Goal: Check status: Check status

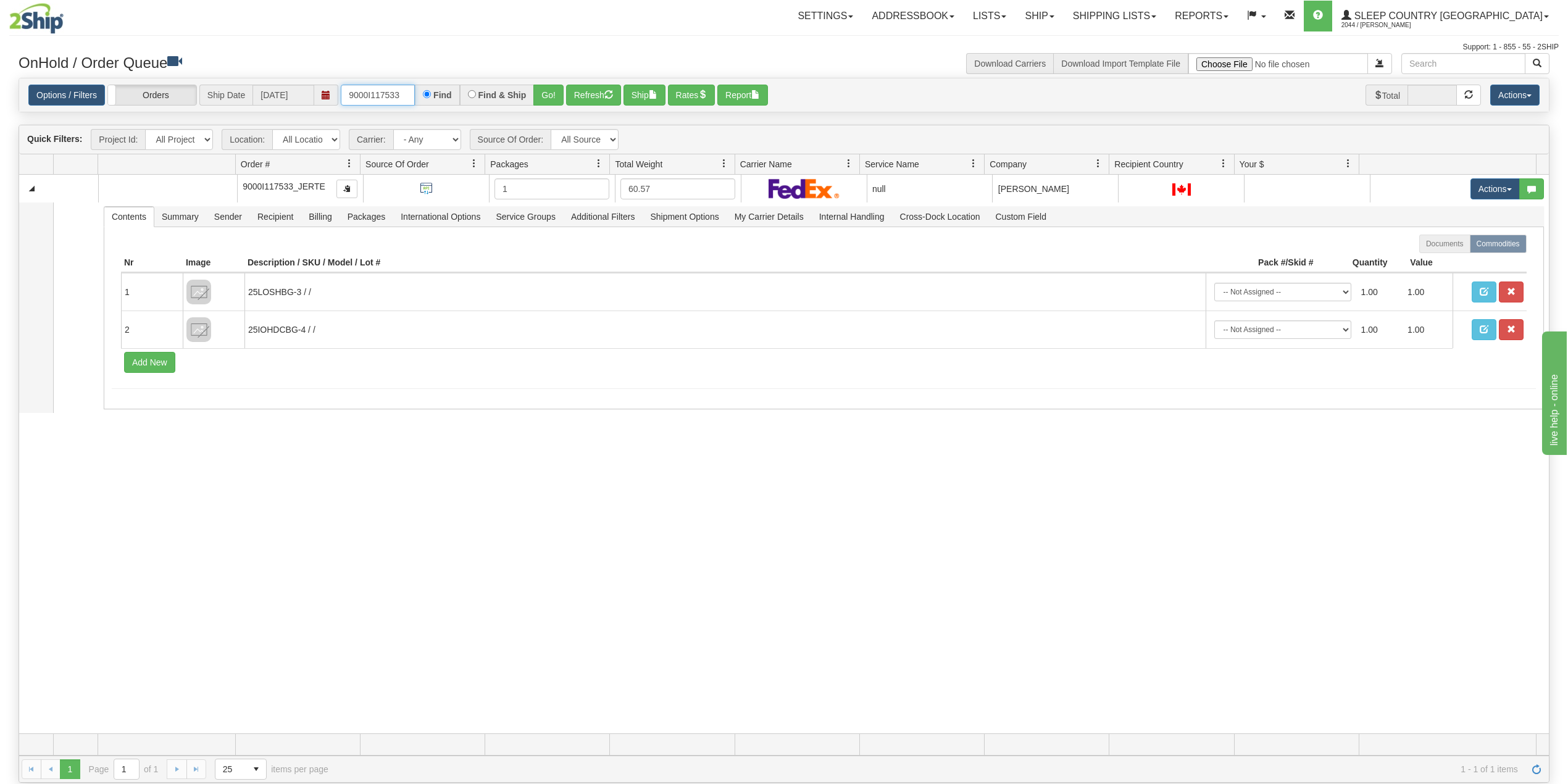
click at [380, 92] on input "9000I117533" at bounding box center [377, 95] width 74 height 21
paste input "8I122240"
type input "9008I122240"
click at [546, 90] on button "Go!" at bounding box center [548, 95] width 30 height 21
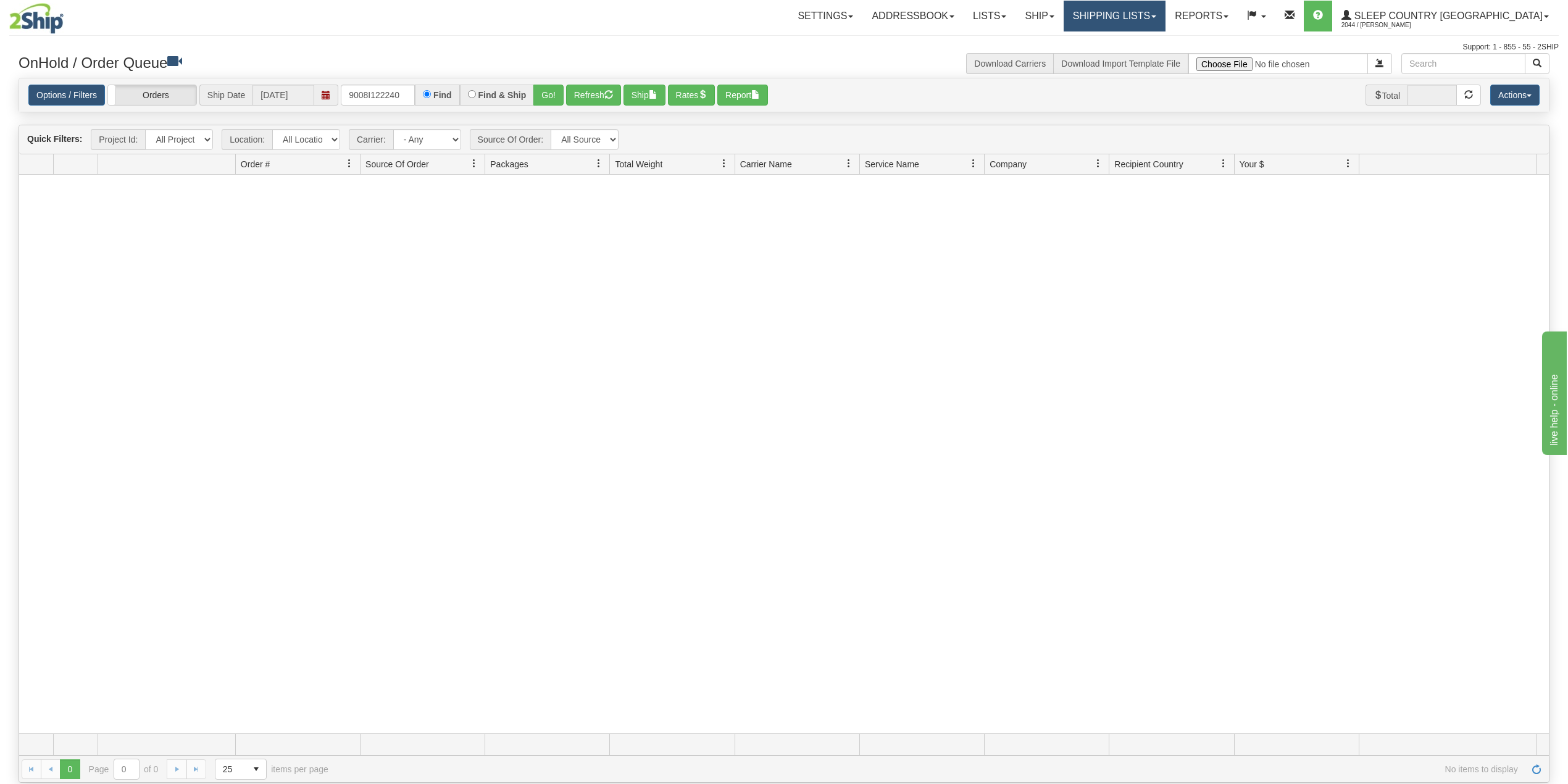
click at [1158, 20] on link "Shipping lists" at bounding box center [1114, 16] width 102 height 31
click at [1129, 42] on span "Current Shipments" at bounding box center [1093, 43] width 72 height 10
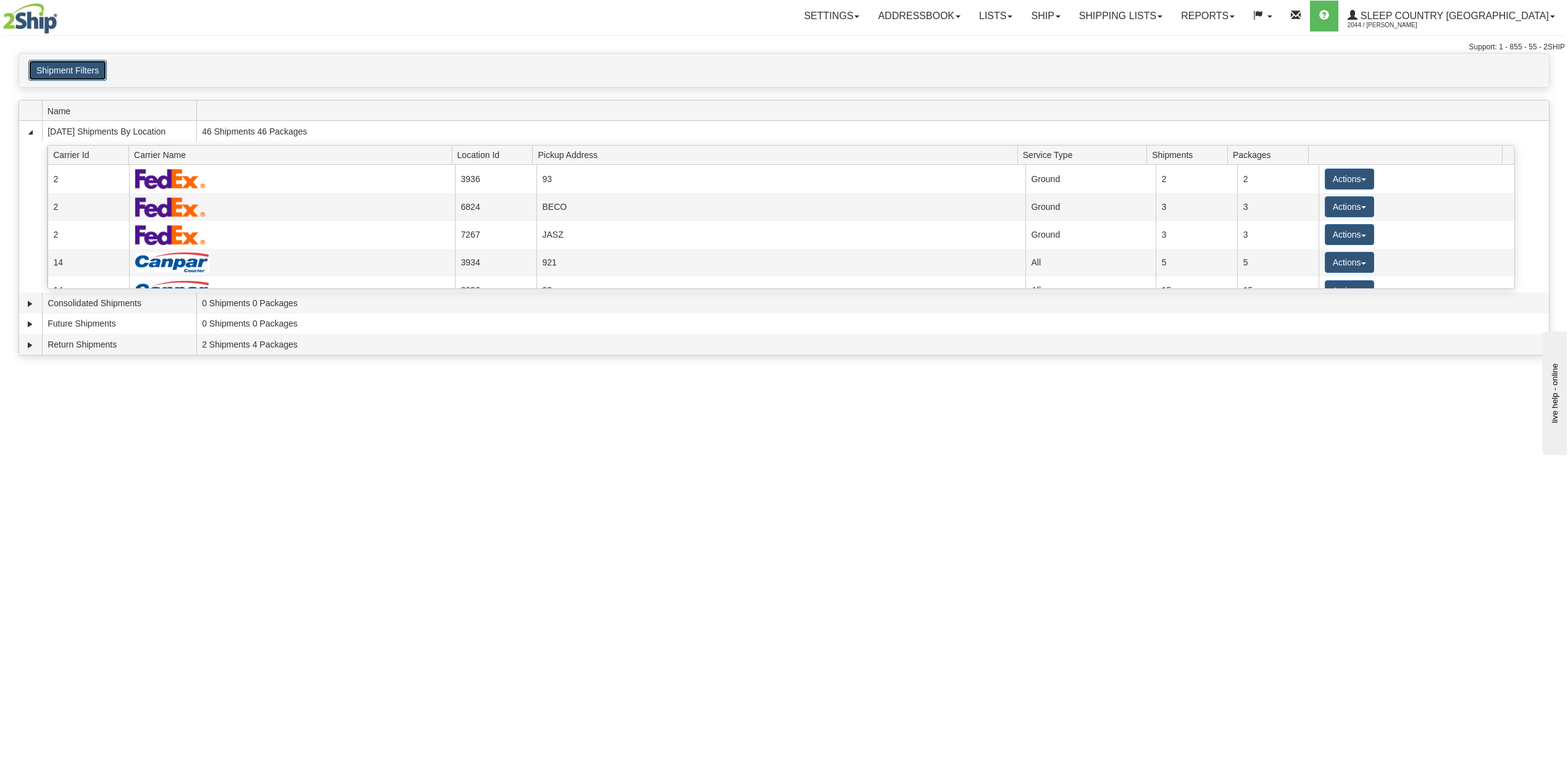
click at [85, 72] on button "Shipment Filters" at bounding box center [68, 70] width 79 height 21
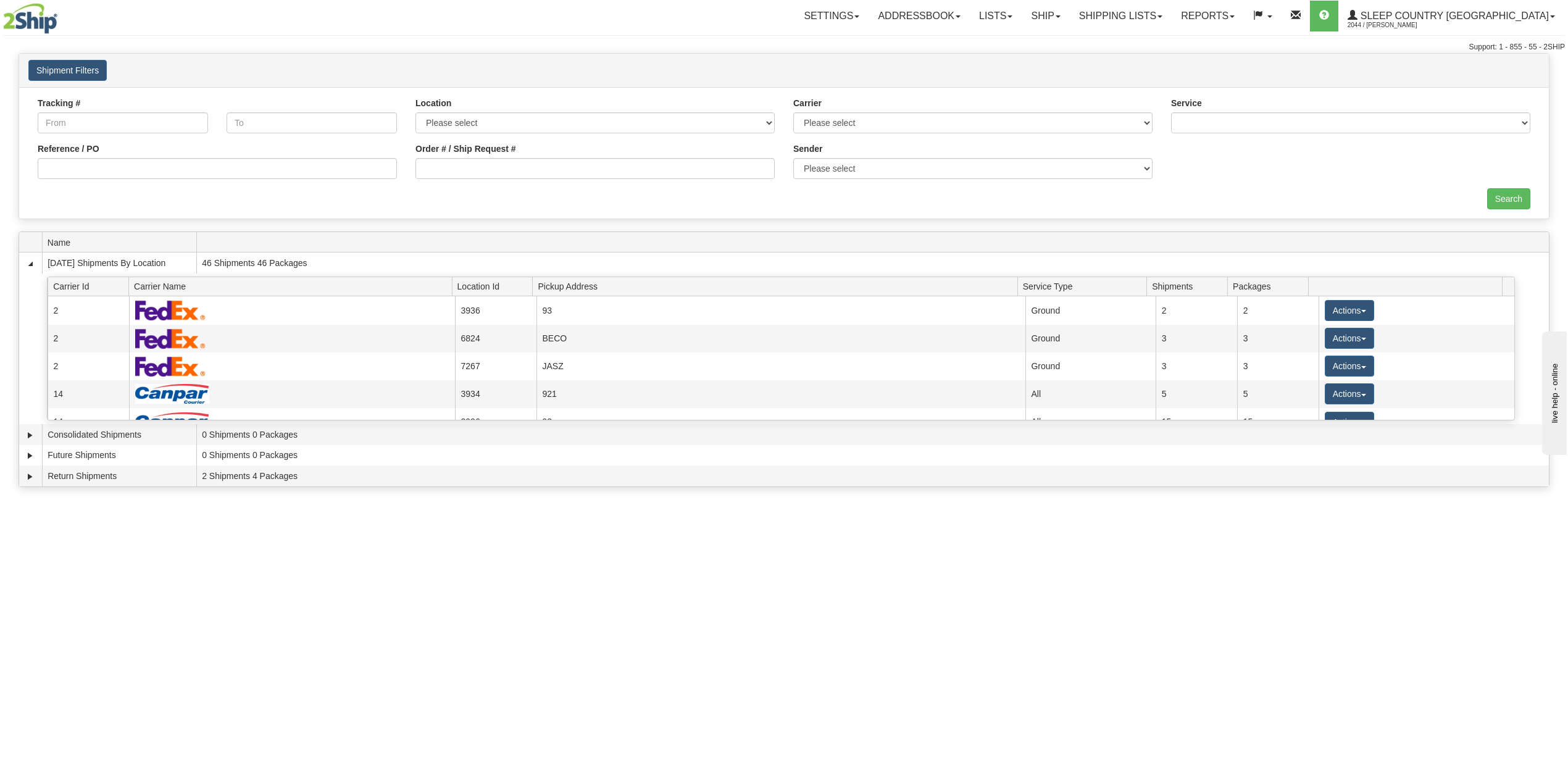
click at [90, 181] on div "Reference / PO" at bounding box center [217, 165] width 378 height 46
click at [90, 173] on input "Reference / PO" at bounding box center [217, 168] width 360 height 21
paste input "9008I122240"
type input "9008I122240"
click at [1527, 198] on input "Search" at bounding box center [1509, 199] width 43 height 21
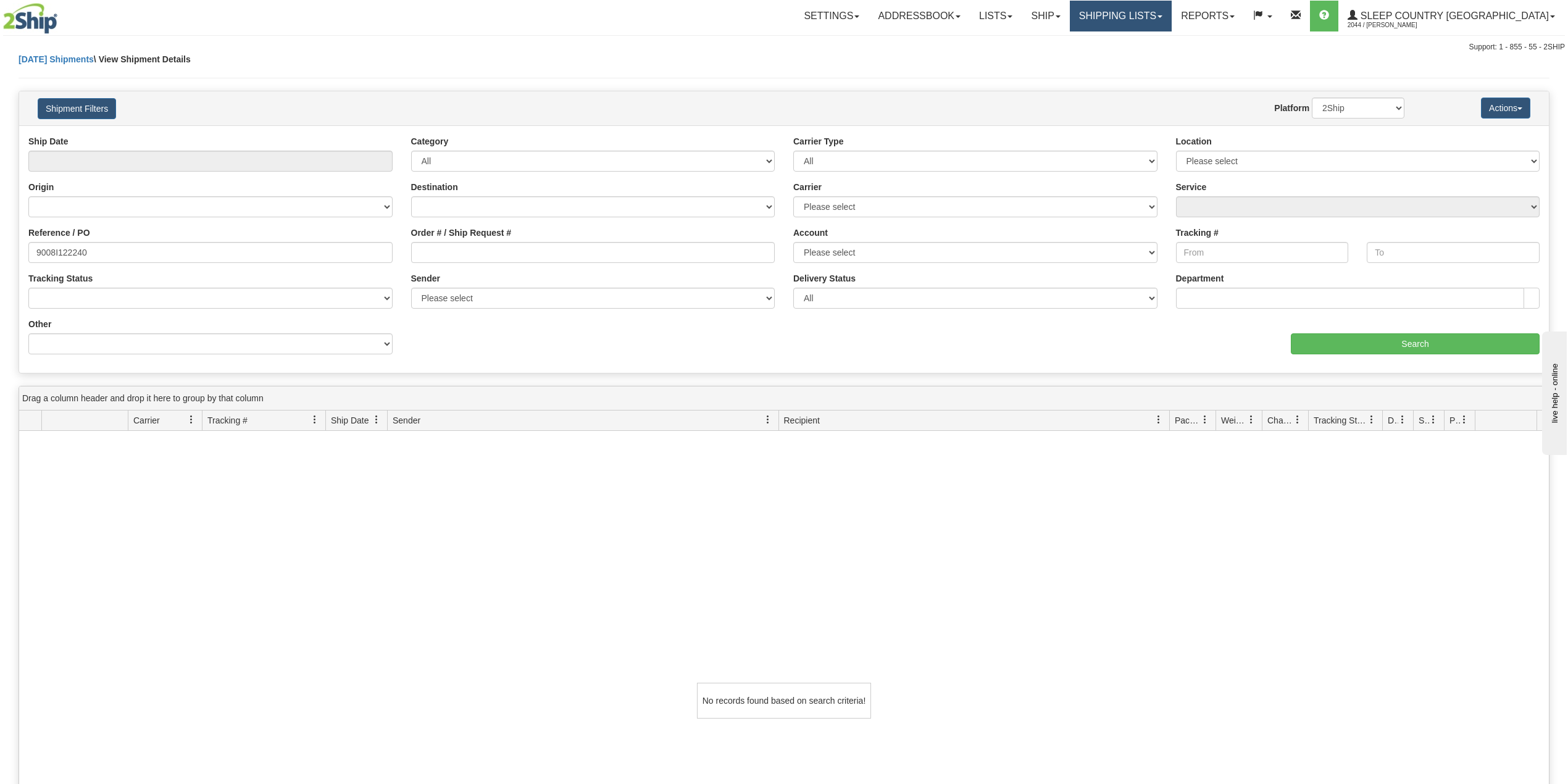
click at [1172, 2] on link "Shipping lists" at bounding box center [1120, 16] width 102 height 31
click at [1144, 59] on span "Search Shipment History" at bounding box center [1111, 59] width 95 height 10
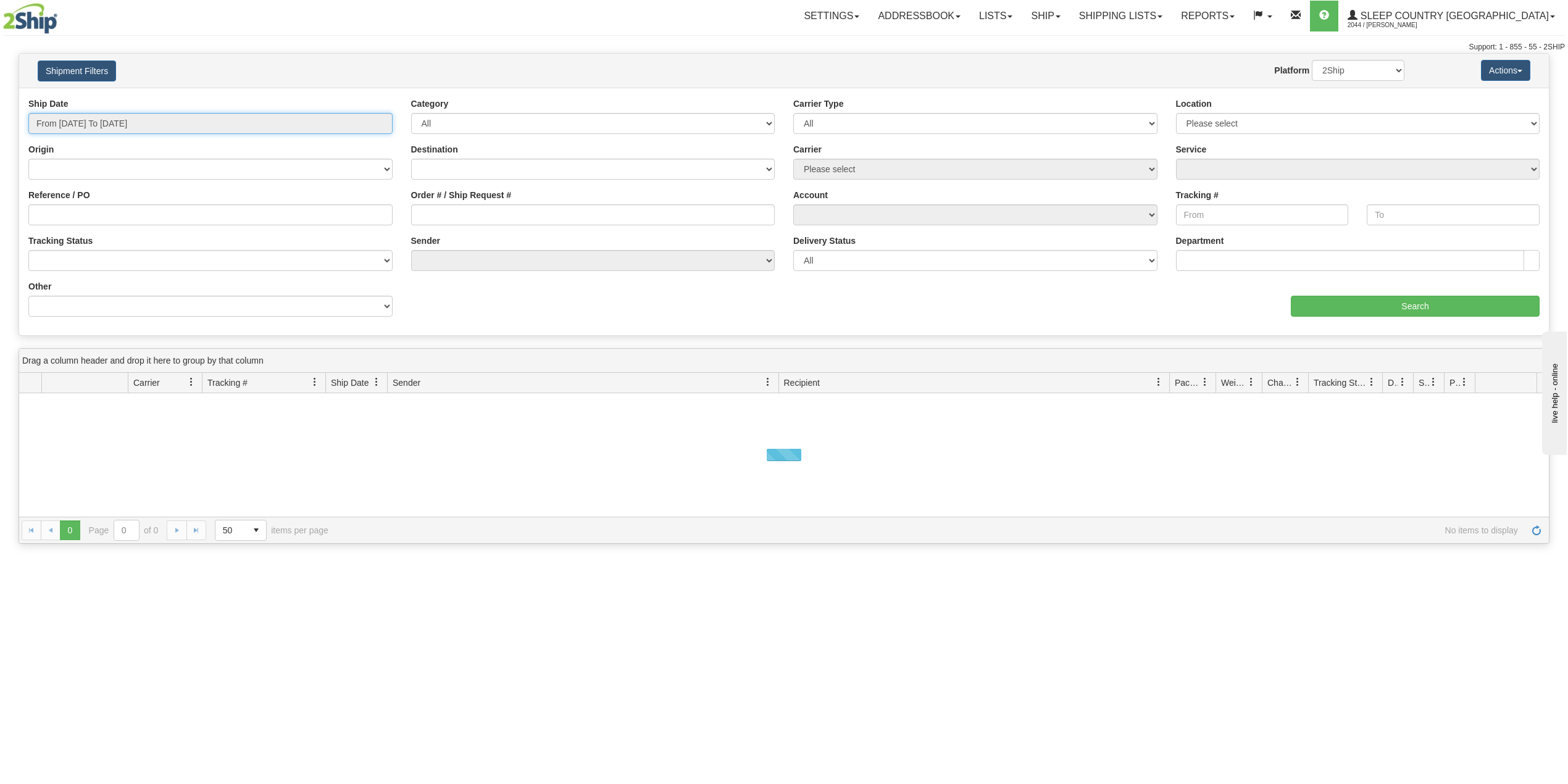
click at [109, 127] on input "From 09/24/2025 To 09/25/2025" at bounding box center [211, 123] width 364 height 21
click at [96, 210] on li "Last 30 Days" at bounding box center [83, 212] width 99 height 17
type input "From 08/27/2025 To 09/25/2025"
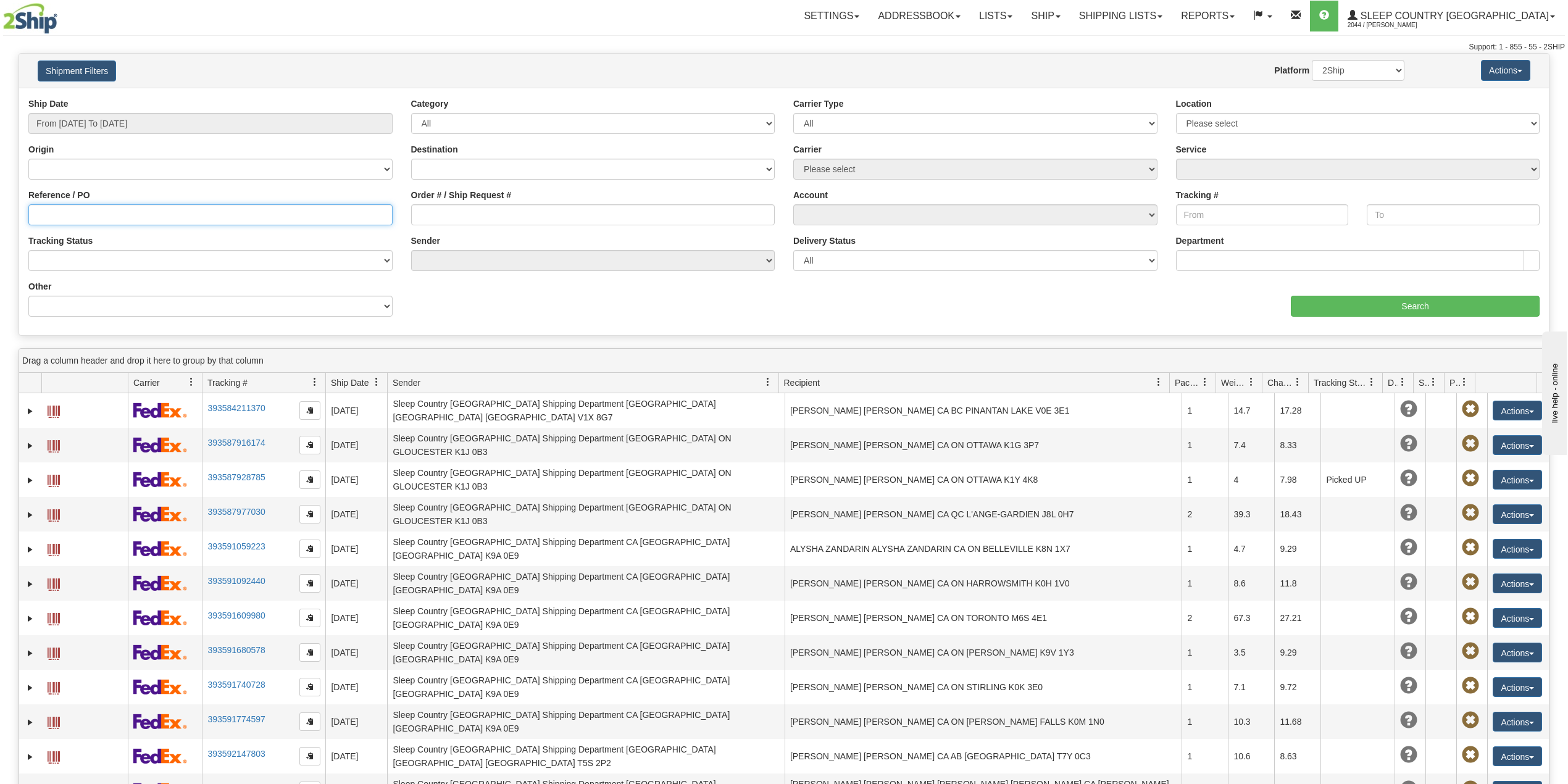
click at [96, 212] on input "Reference / PO" at bounding box center [211, 214] width 364 height 21
paste input "9008I122240"
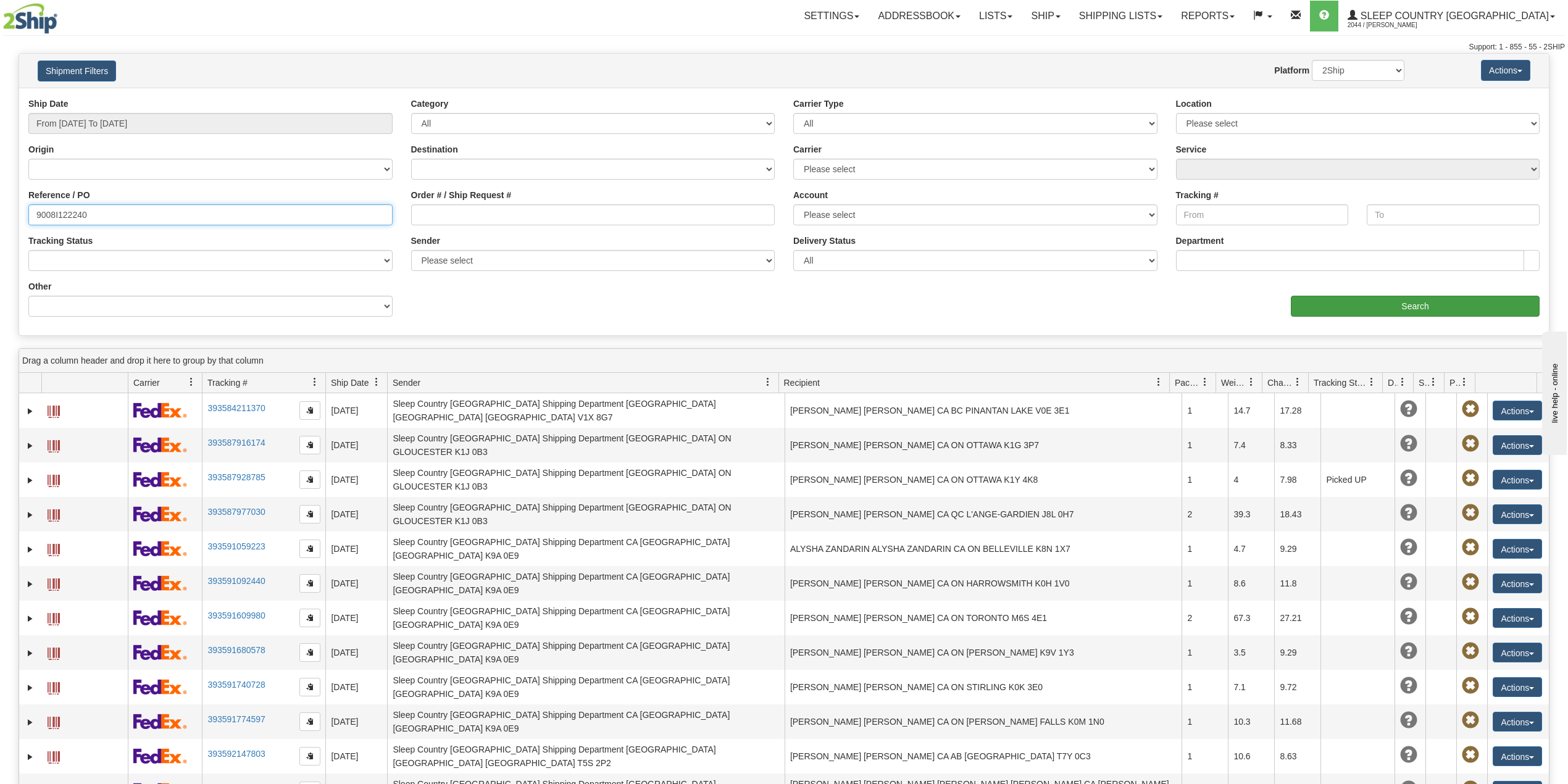
type input "9008I122240"
click at [1371, 313] on input "Search" at bounding box center [1415, 306] width 249 height 21
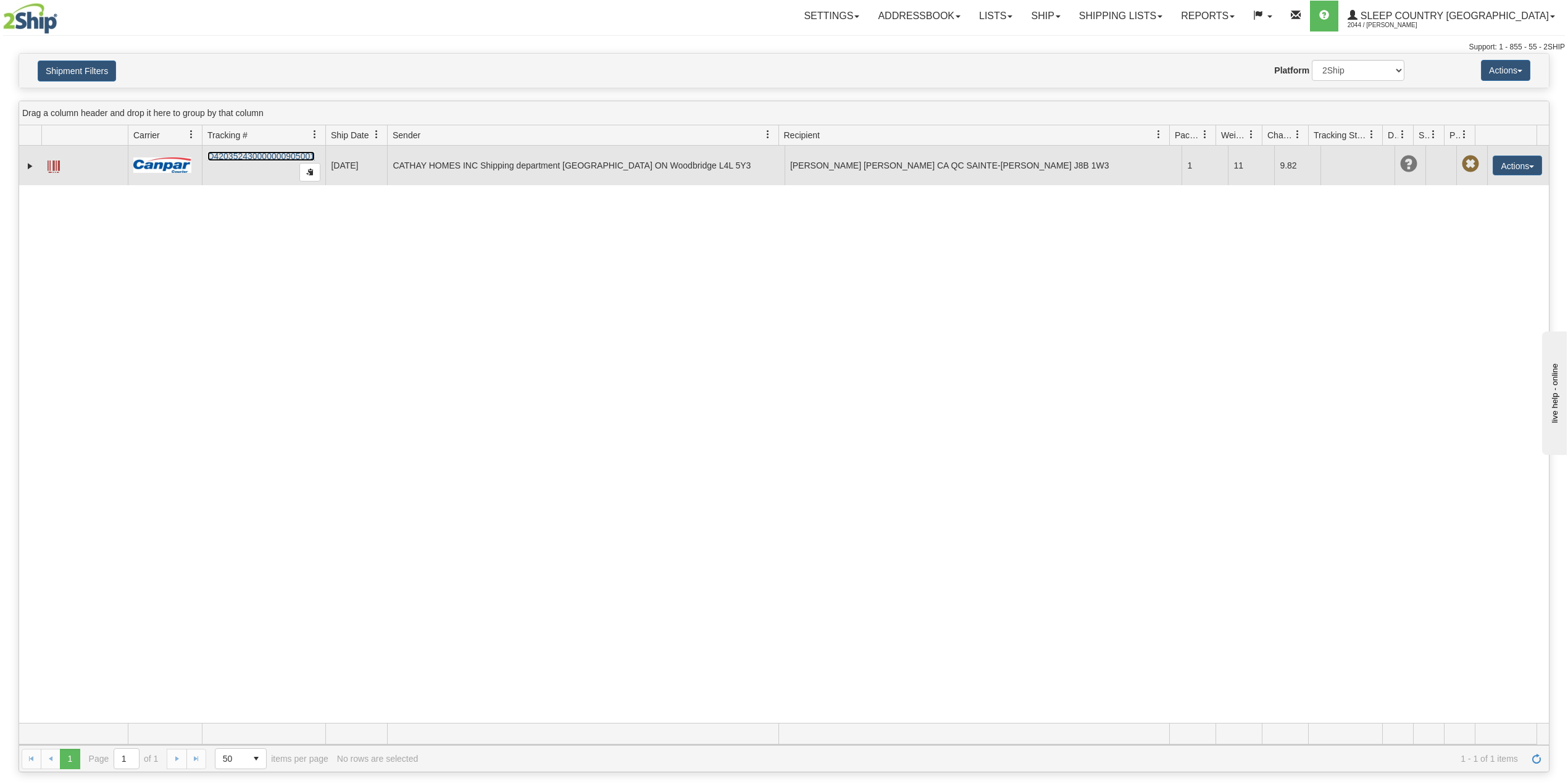
click at [251, 158] on link "D420352430000000905001" at bounding box center [261, 156] width 107 height 10
